Goal: Find specific page/section: Find specific page/section

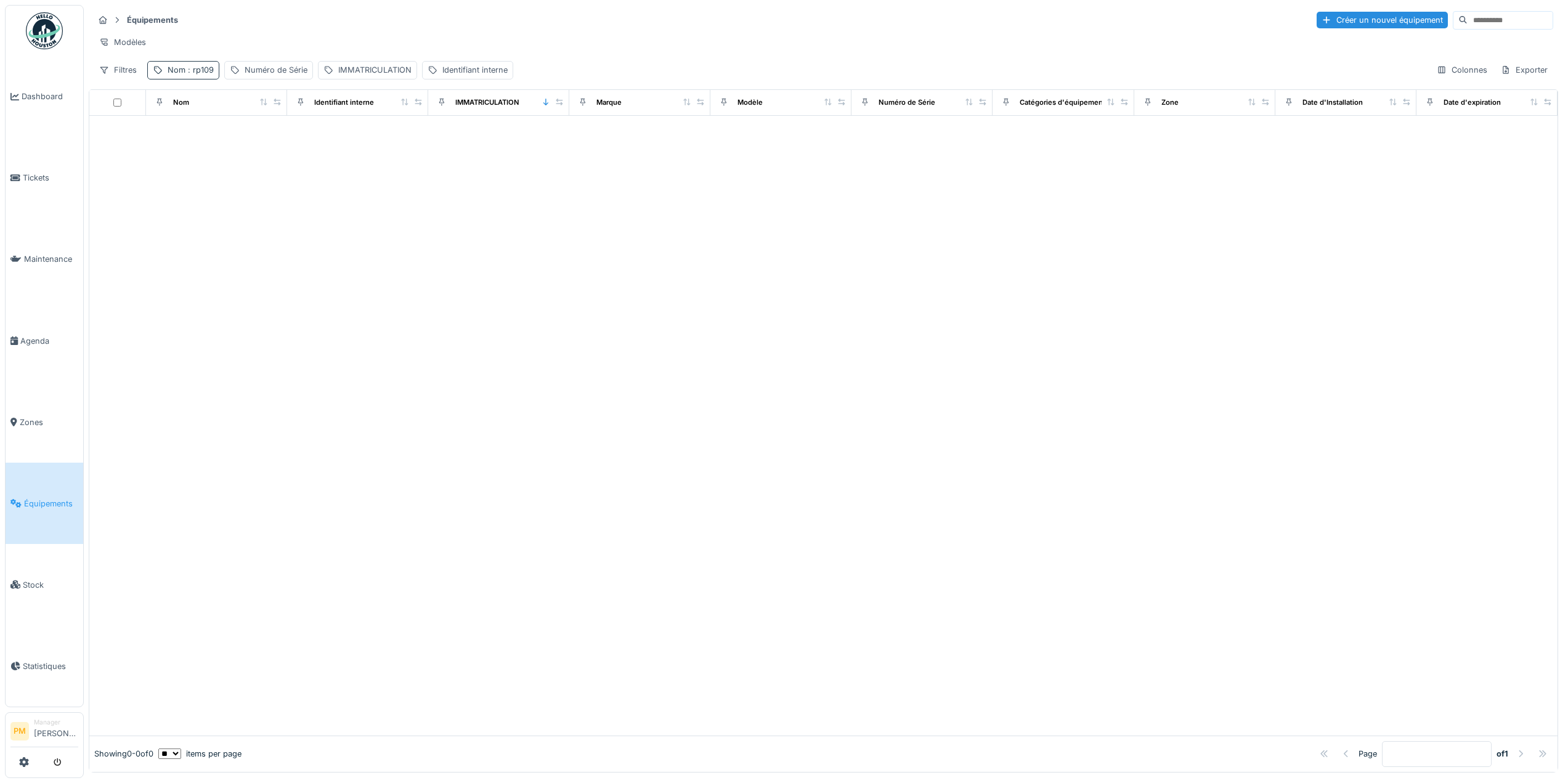
click at [202, 75] on span ": rp109" at bounding box center [200, 70] width 28 height 9
drag, startPoint x: 219, startPoint y: 135, endPoint x: 124, endPoint y: 140, distance: 95.1
click at [124, 140] on body "Dashboard Tickets Maintenance [GEOGRAPHIC_DATA] Zones Équipements Stock Statist…" at bounding box center [784, 392] width 1568 height 783
click at [266, 134] on icon at bounding box center [260, 138] width 10 height 8
click at [348, 76] on div "IMMATRICULATION" at bounding box center [346, 70] width 73 height 12
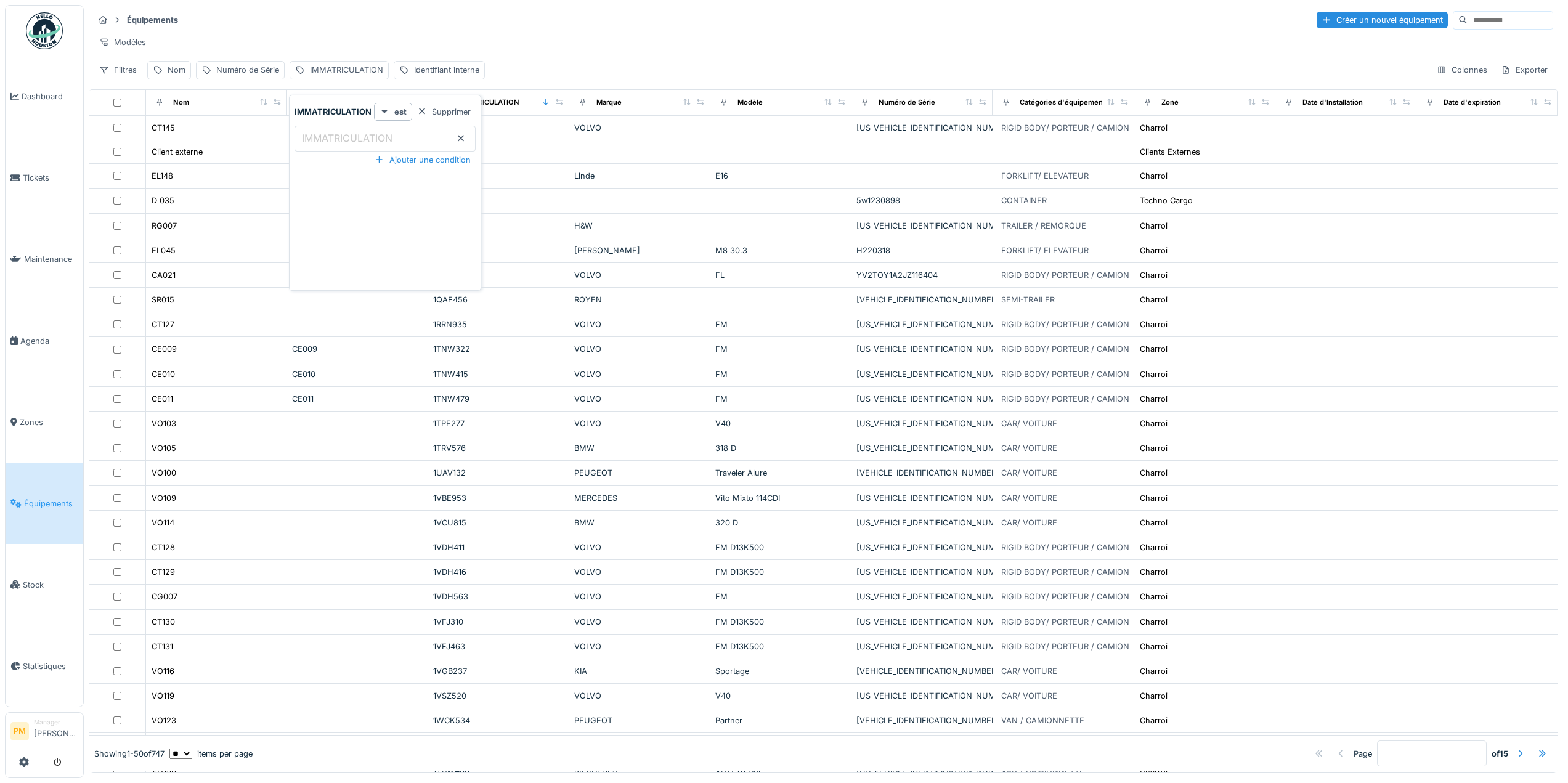
click at [344, 136] on label "IMMATRICULATION" at bounding box center [347, 138] width 96 height 15
click at [344, 136] on input "IMMATRICULATION" at bounding box center [385, 138] width 181 height 26
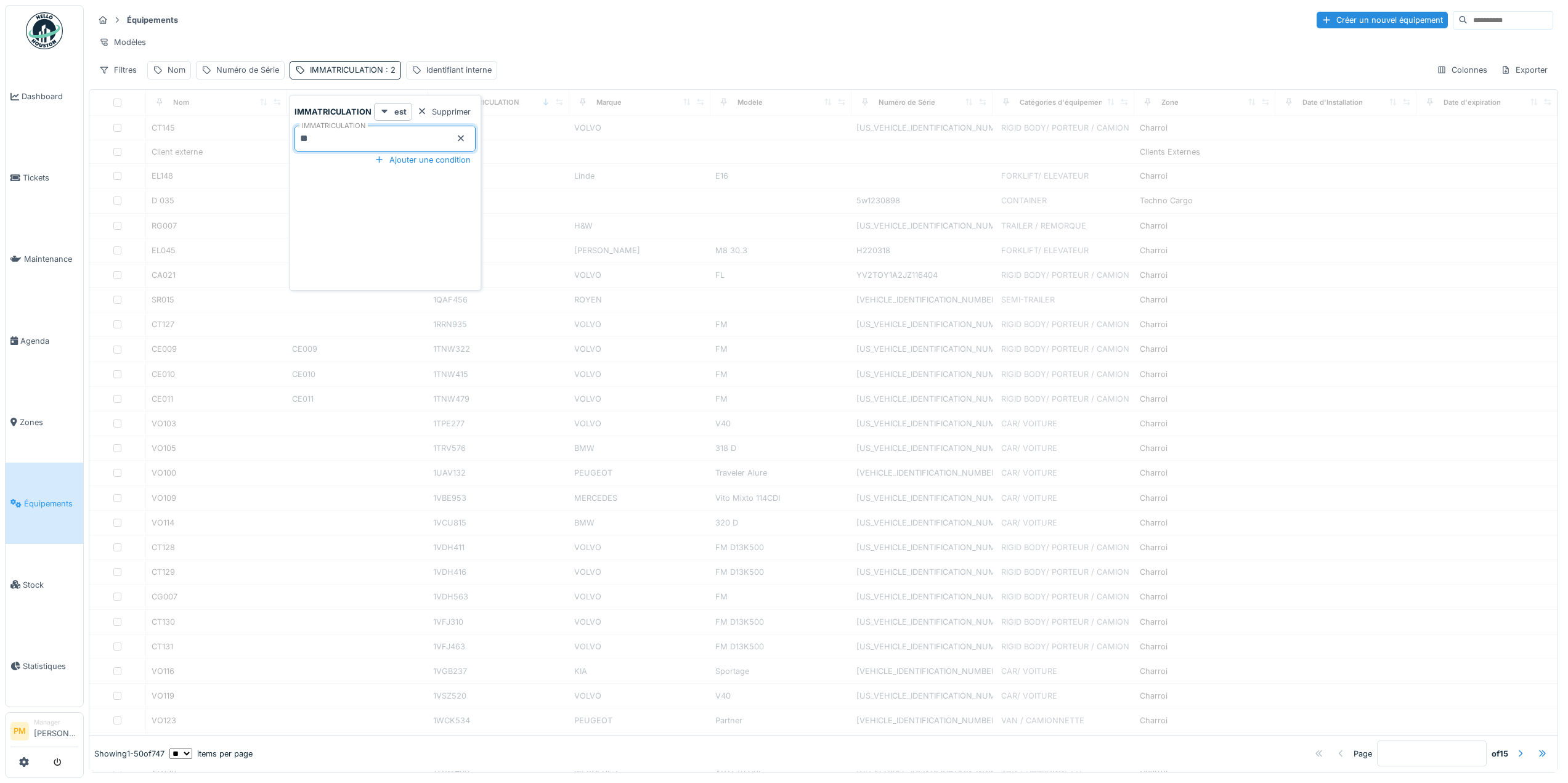
type input "***"
click at [689, 284] on div at bounding box center [823, 437] width 1469 height 595
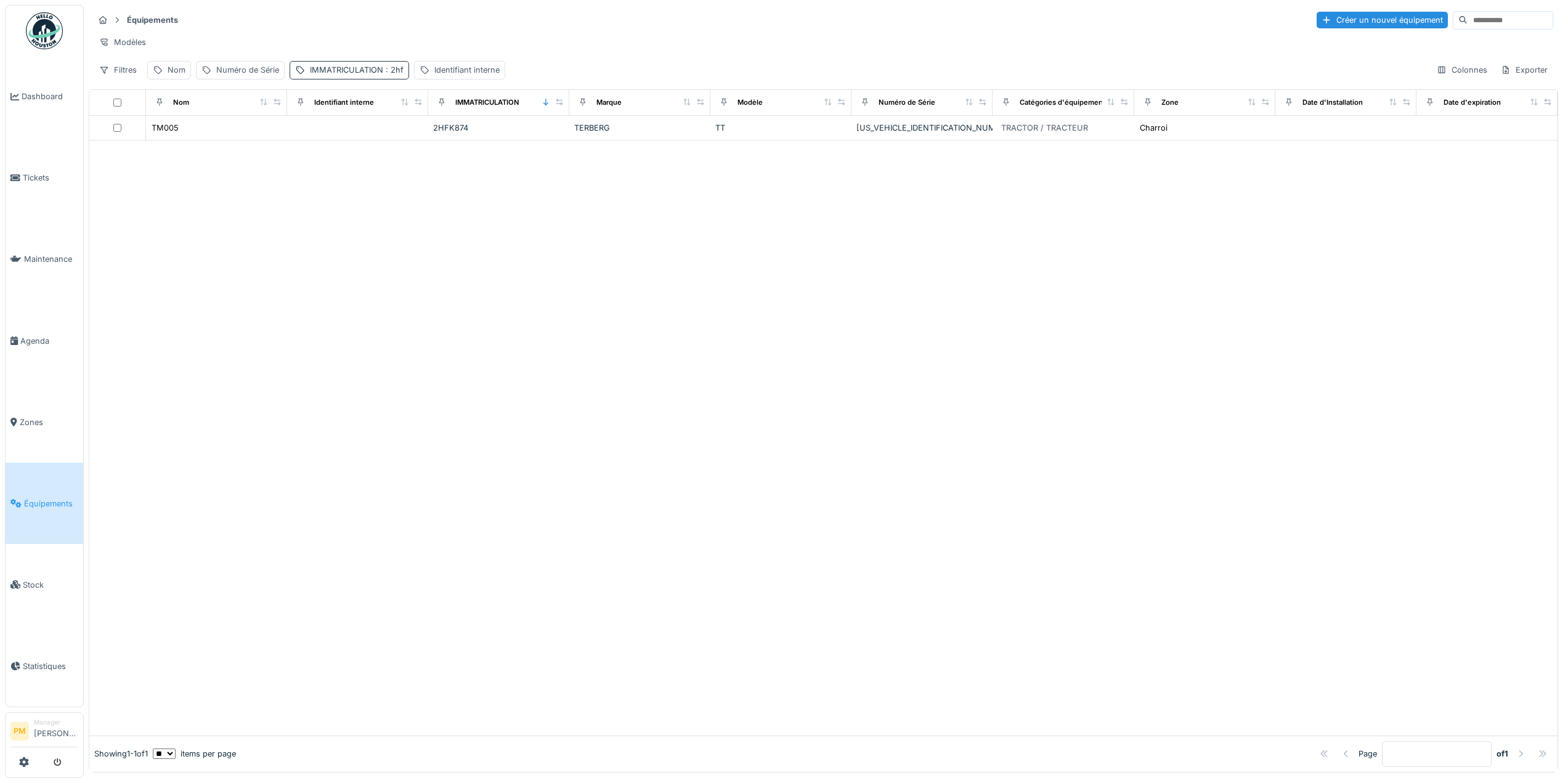
click at [371, 76] on div "IMMATRICULATION : 2hf" at bounding box center [357, 70] width 93 height 12
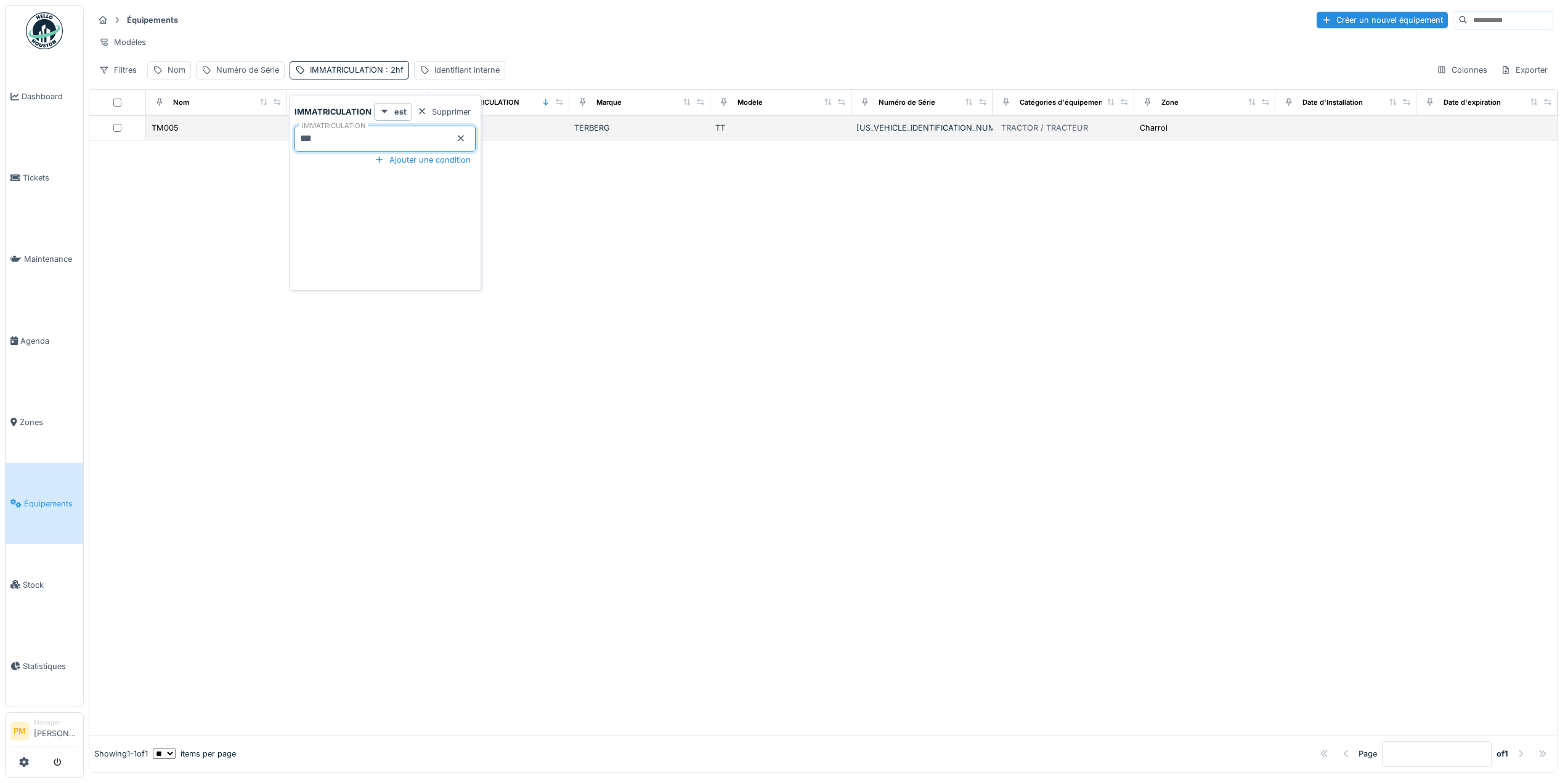
drag, startPoint x: 352, startPoint y: 133, endPoint x: 231, endPoint y: 137, distance: 121.1
click at [231, 137] on body "Dashboard Tickets Maintenance [GEOGRAPHIC_DATA] Zones Équipements Stock Statist…" at bounding box center [784, 392] width 1568 height 783
type input "****"
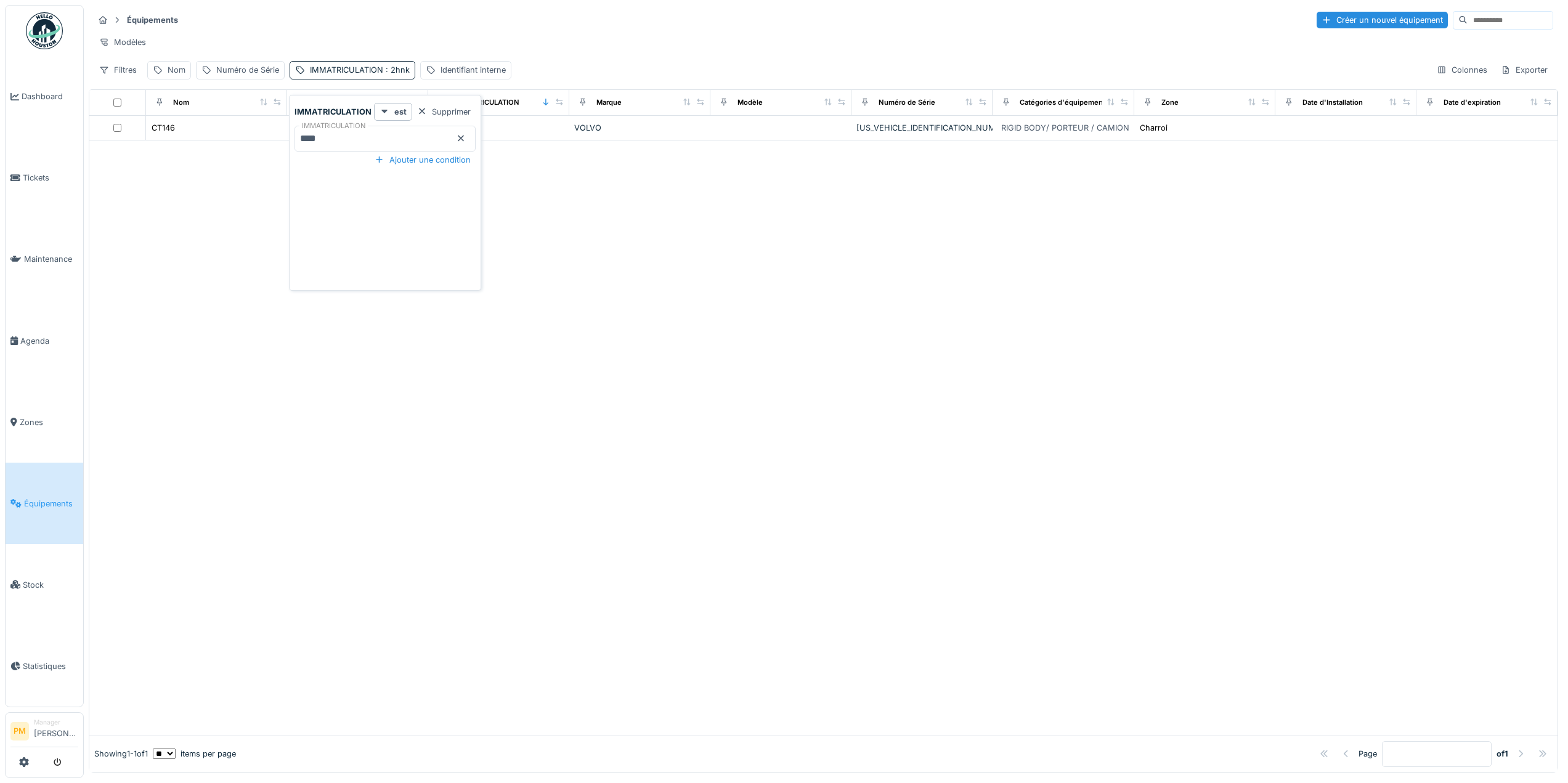
click at [295, 260] on div "IMMATRICULATION est Supprimer IMMATRICULATION **** Ajouter une condition" at bounding box center [385, 195] width 186 height 185
click at [234, 271] on div at bounding box center [823, 437] width 1469 height 595
click at [814, 344] on div at bounding box center [823, 437] width 1469 height 595
click at [803, 37] on div "Modèles" at bounding box center [823, 42] width 1460 height 18
